Goal: Navigation & Orientation: Locate item on page

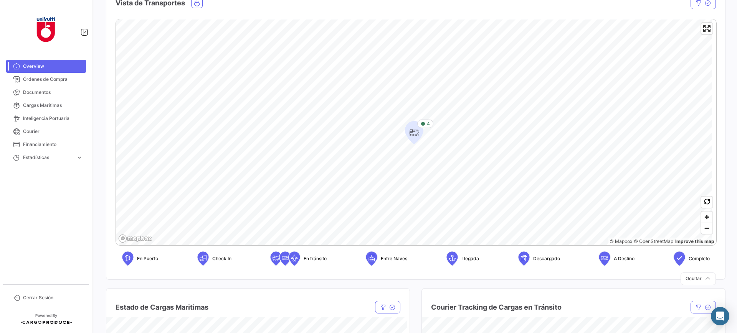
scroll to position [96, 0]
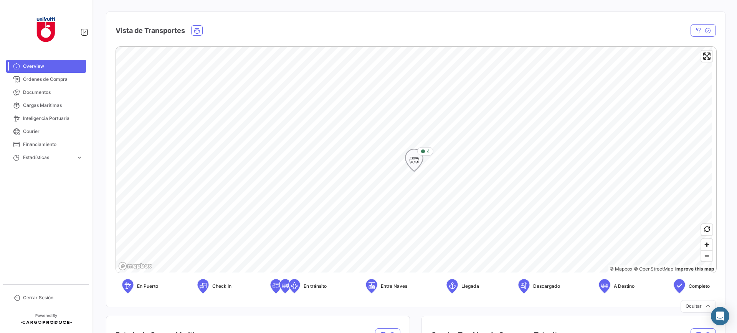
click at [414, 159] on icon "Map marker" at bounding box center [414, 160] width 11 height 16
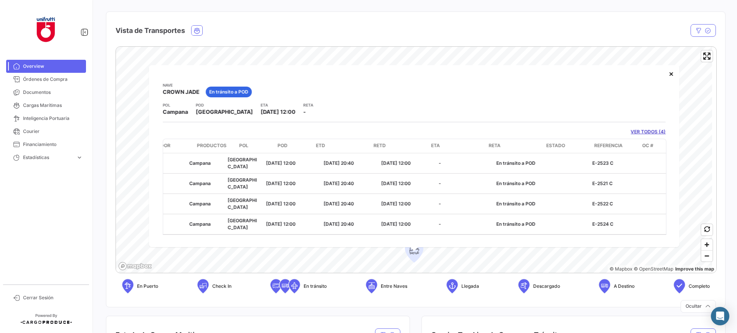
scroll to position [0, 83]
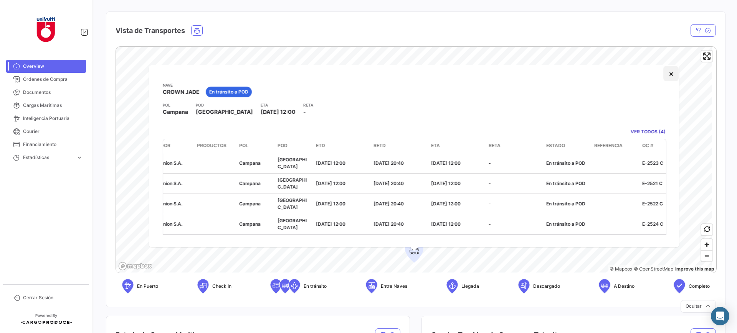
click at [673, 76] on button "×" at bounding box center [670, 73] width 15 height 15
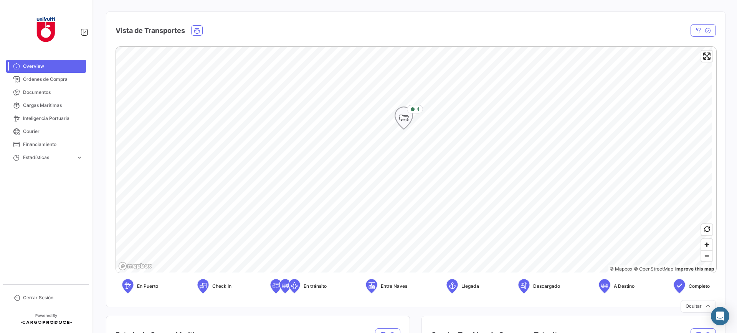
click at [408, 122] on icon "Map marker" at bounding box center [403, 118] width 11 height 16
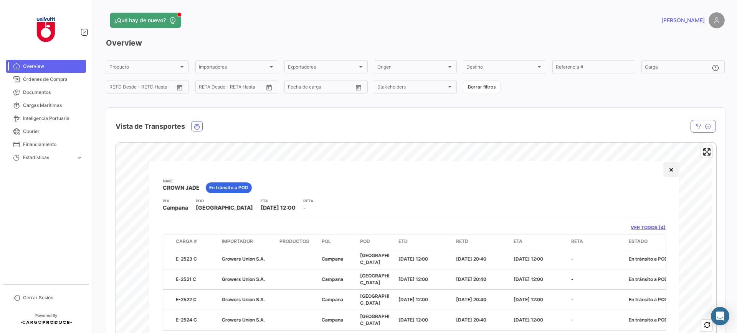
click at [672, 174] on button "×" at bounding box center [670, 169] width 15 height 15
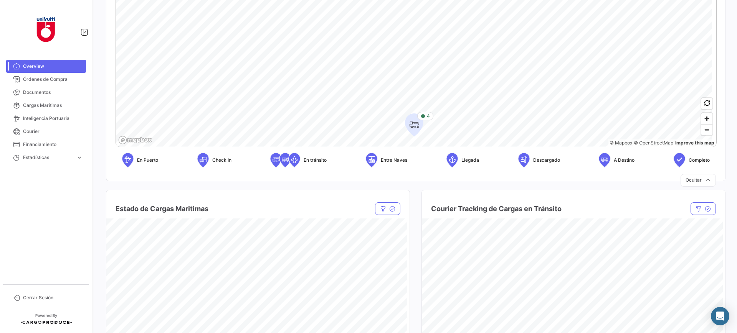
scroll to position [240, 0]
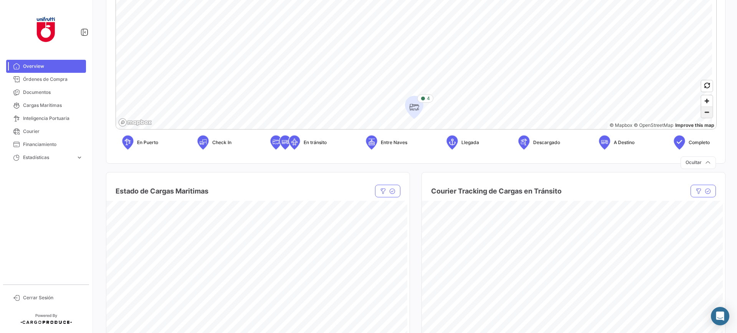
click at [701, 112] on span "Zoom out" at bounding box center [706, 112] width 11 height 11
click at [407, 130] on div "© Mapbox © OpenStreetMap Improve this map En Puerto Check In En tránsito Entre …" at bounding box center [416, 30] width 600 height 254
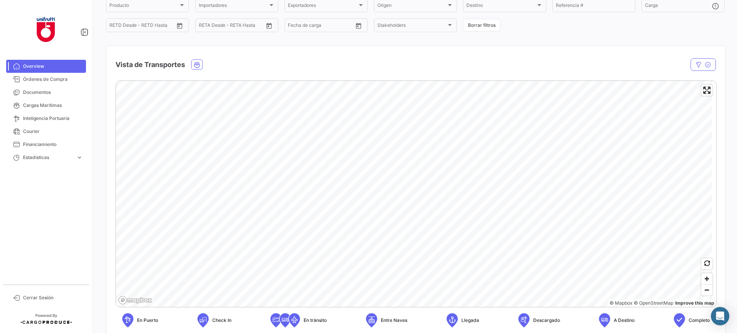
scroll to position [48, 0]
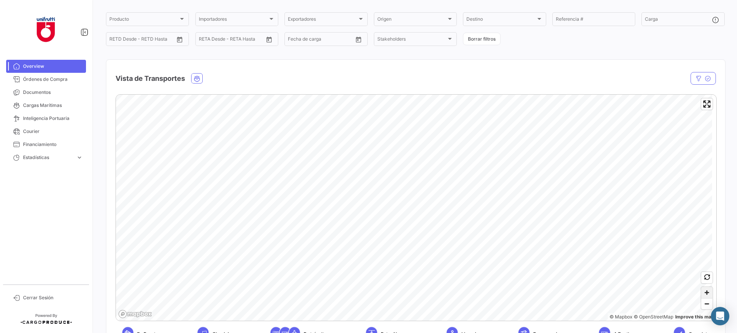
click at [705, 292] on span "Zoom in" at bounding box center [706, 292] width 11 height 11
click at [701, 303] on span "Zoom out" at bounding box center [706, 304] width 11 height 11
click at [429, 333] on html "Overview Órdenes de Compra Documentos Cargas Marítimas Inteligencia Portuaria C…" at bounding box center [368, 166] width 737 height 333
click at [701, 290] on span "Zoom in" at bounding box center [706, 292] width 11 height 11
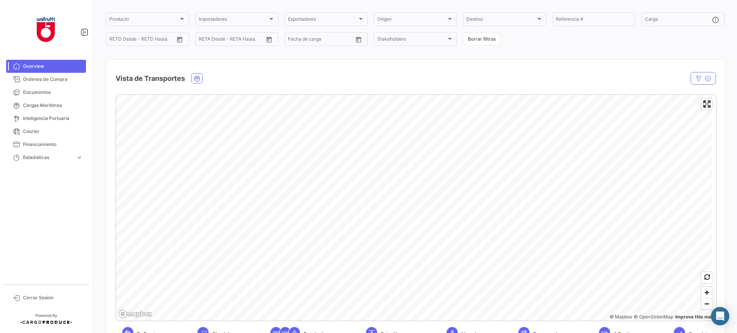
click at [359, 333] on html "Overview Órdenes de Compra Documentos Cargas Marítimas Inteligencia Portuaria C…" at bounding box center [368, 166] width 737 height 333
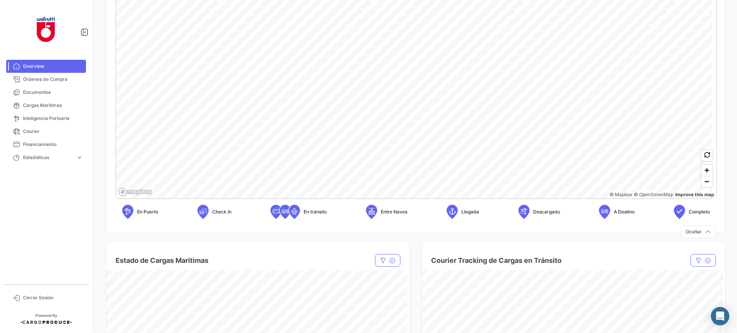
scroll to position [192, 0]
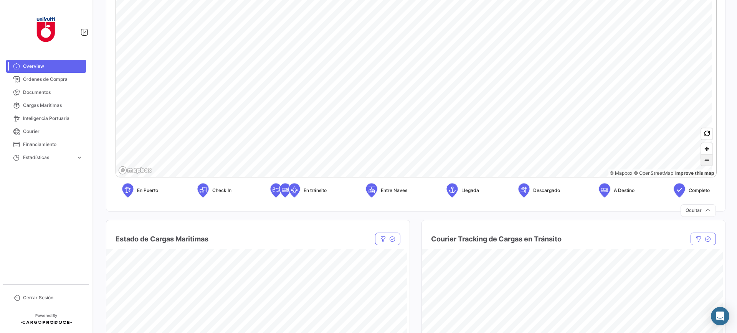
click at [703, 160] on span "Zoom out" at bounding box center [706, 160] width 11 height 11
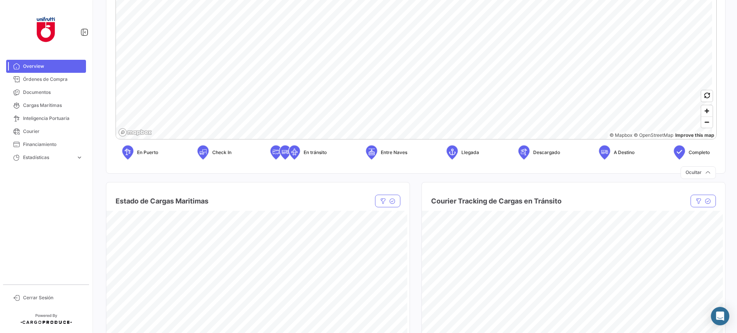
scroll to position [144, 0]
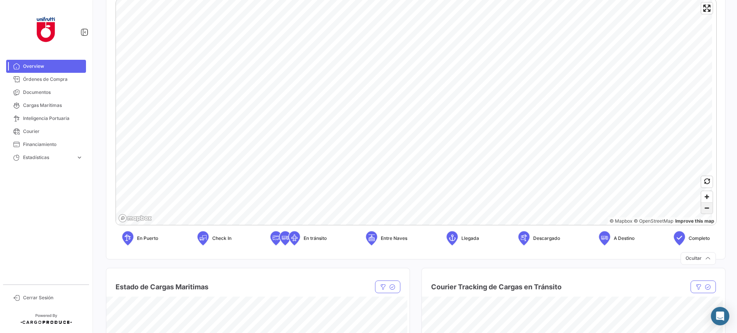
click at [701, 208] on span "Zoom out" at bounding box center [706, 208] width 11 height 11
click at [321, 229] on div "© Mapbox © OpenStreetMap Improve this map En Puerto Check In En tránsito Entre …" at bounding box center [416, 125] width 600 height 254
click at [701, 199] on span "Zoom in" at bounding box center [706, 196] width 11 height 11
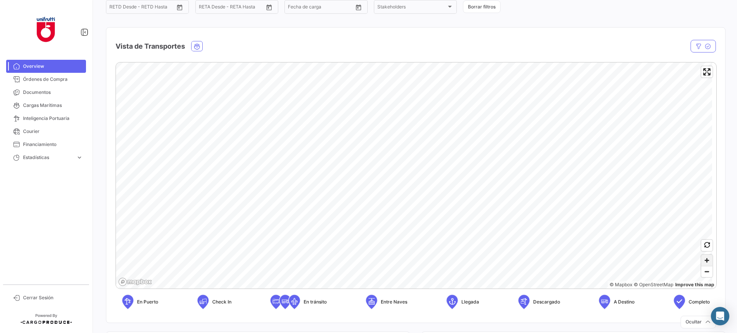
scroll to position [96, 0]
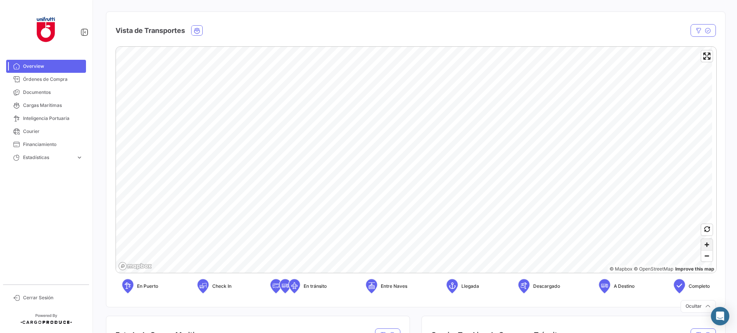
click at [703, 244] on span "Zoom in" at bounding box center [706, 244] width 11 height 11
click at [703, 261] on span "Zoom out" at bounding box center [706, 256] width 11 height 11
